Goal: Transaction & Acquisition: Purchase product/service

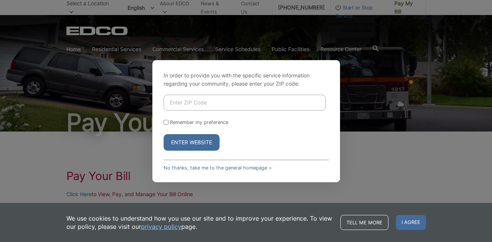
click at [193, 103] on input "Enter ZIP Code" at bounding box center [245, 103] width 162 height 16
type input "92082"
click at [189, 143] on button "Enter Website" at bounding box center [192, 142] width 56 height 17
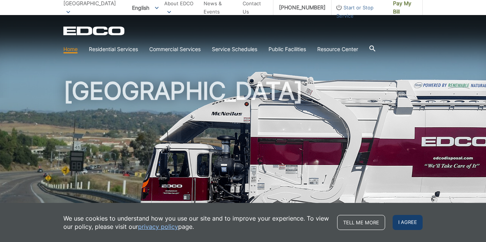
click at [413, 223] on span "I agree" at bounding box center [408, 222] width 30 height 15
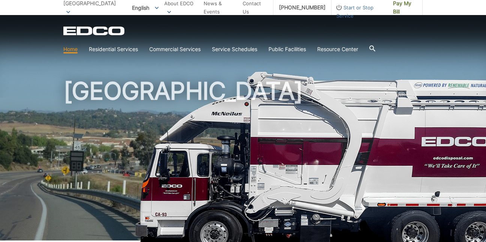
click at [69, 47] on link "Home" at bounding box center [70, 49] width 14 height 8
click at [70, 51] on link "Home" at bounding box center [70, 49] width 14 height 8
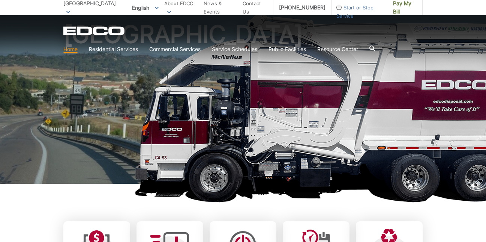
scroll to position [150, 0]
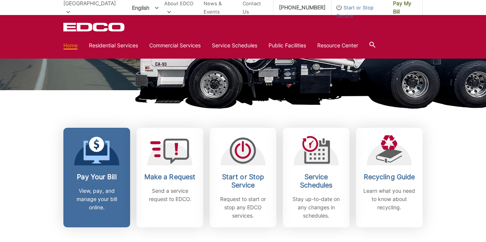
click at [93, 153] on icon at bounding box center [97, 150] width 26 height 27
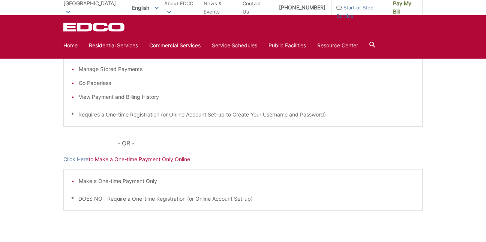
scroll to position [188, 0]
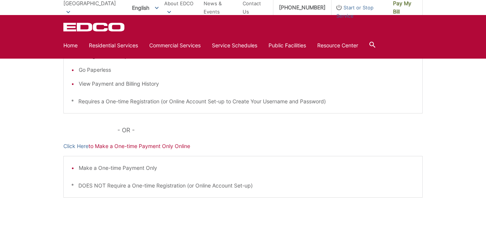
click at [97, 146] on p "Click Here to Make a One-time Payment Only Online" at bounding box center [242, 146] width 359 height 8
click at [75, 146] on link "Click Here" at bounding box center [75, 146] width 25 height 8
